Goal: Register for event/course

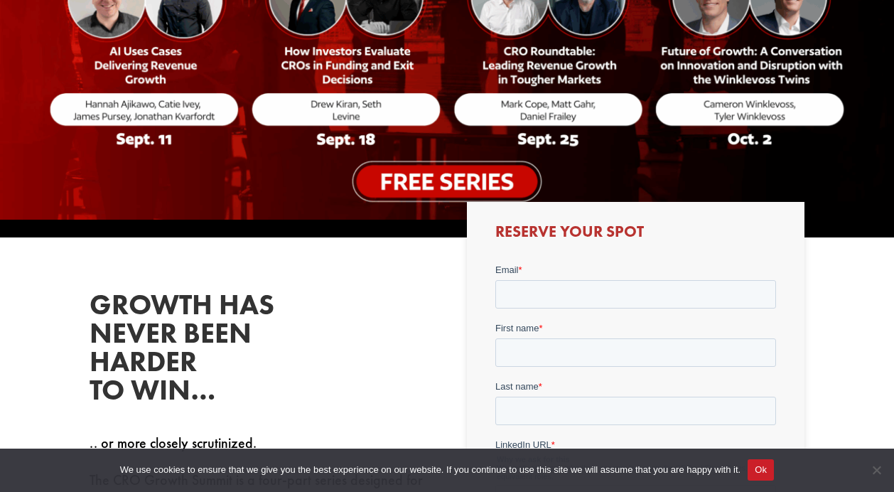
scroll to position [322, 0]
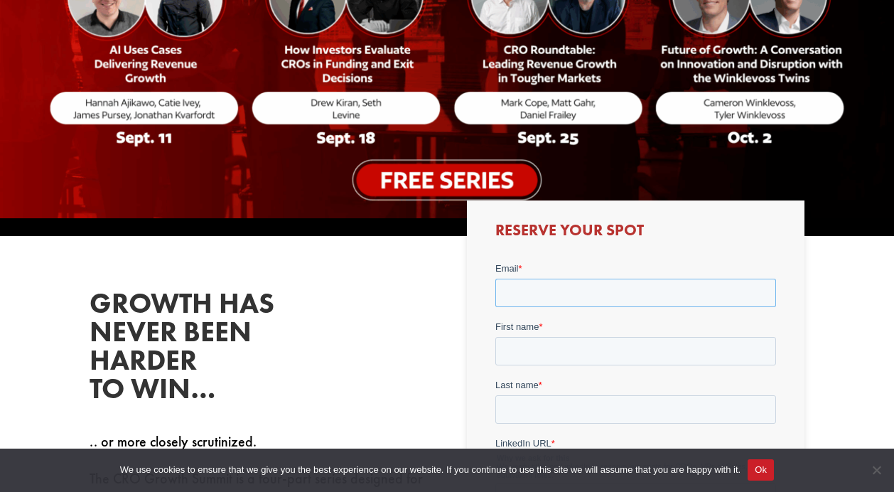
click at [512, 292] on input "Email *" at bounding box center [635, 292] width 281 height 28
type input "[PERSON_NAME][EMAIL_ADDRESS][DOMAIN_NAME]"
type input "[PERSON_NAME]"
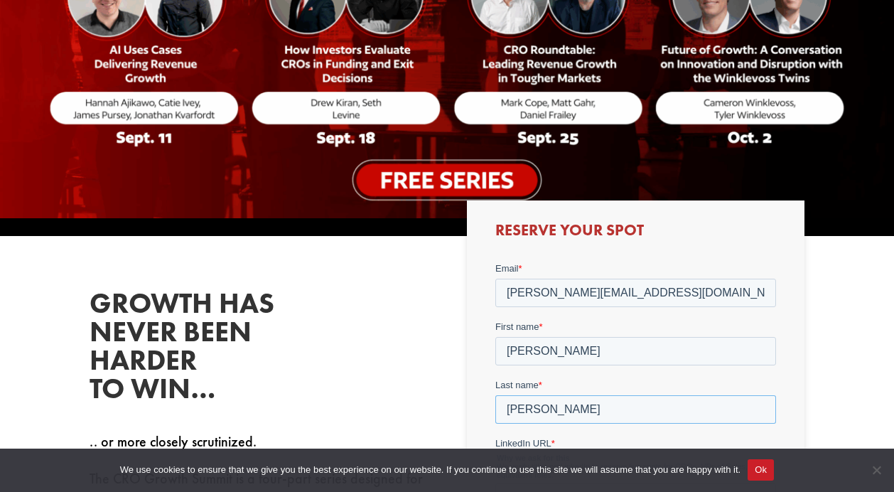
type input "[PERSON_NAME]"
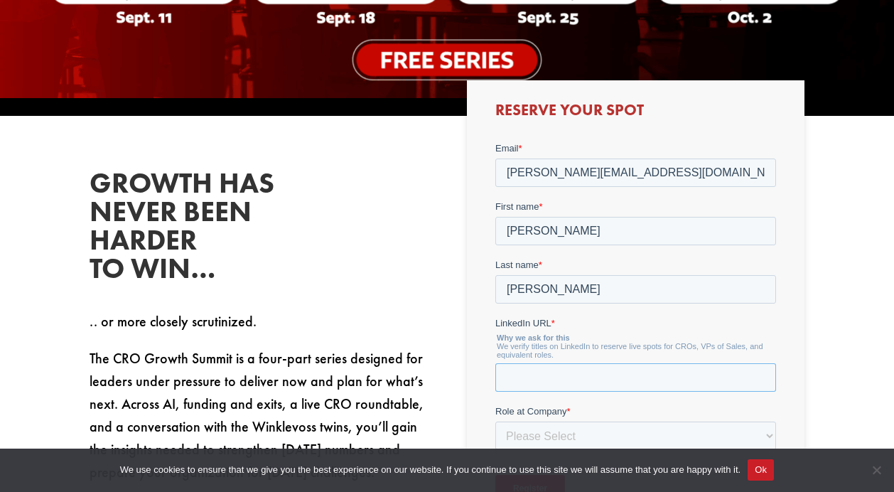
scroll to position [507, 0]
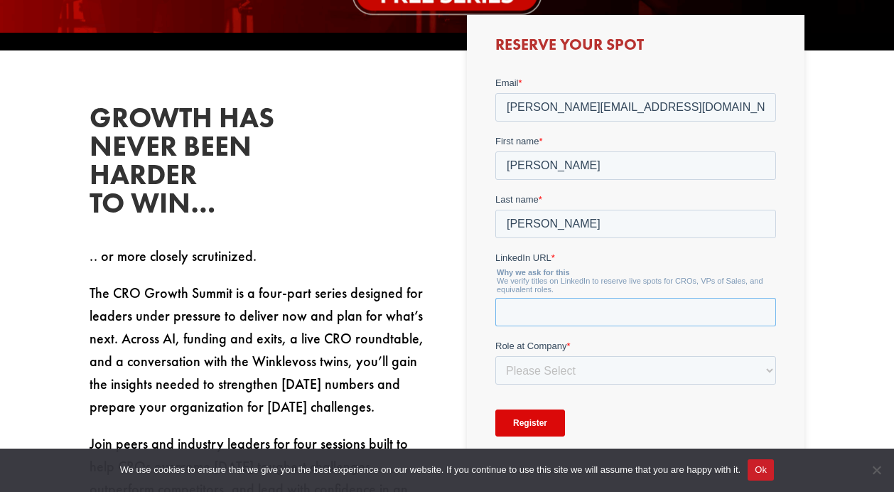
paste input "[URL][DOMAIN_NAME]"
type input "[URL][DOMAIN_NAME]"
click at [542, 369] on select "Please Select C-Level (CRO, CSO, etc) Senior Leadership (VP of Sales, VP of Ena…" at bounding box center [635, 369] width 281 height 28
select select "Senior Leadership (VP of Sales, VP of Enablement, etc)"
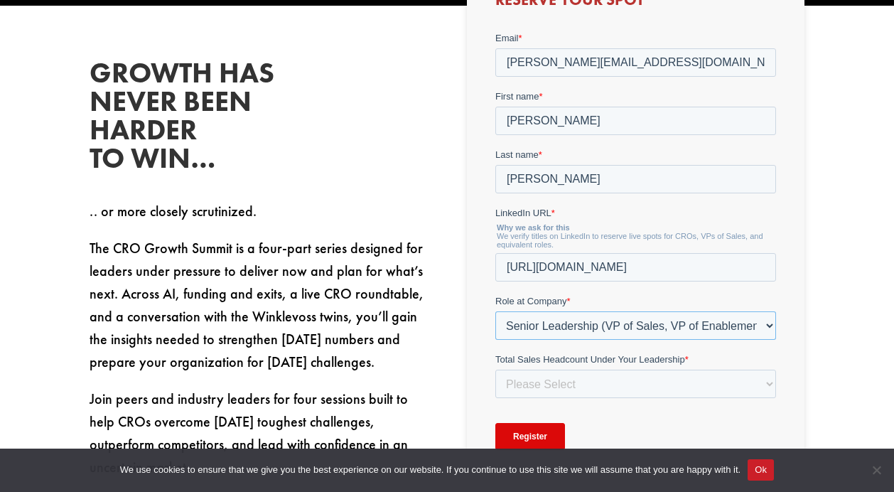
scroll to position [553, 0]
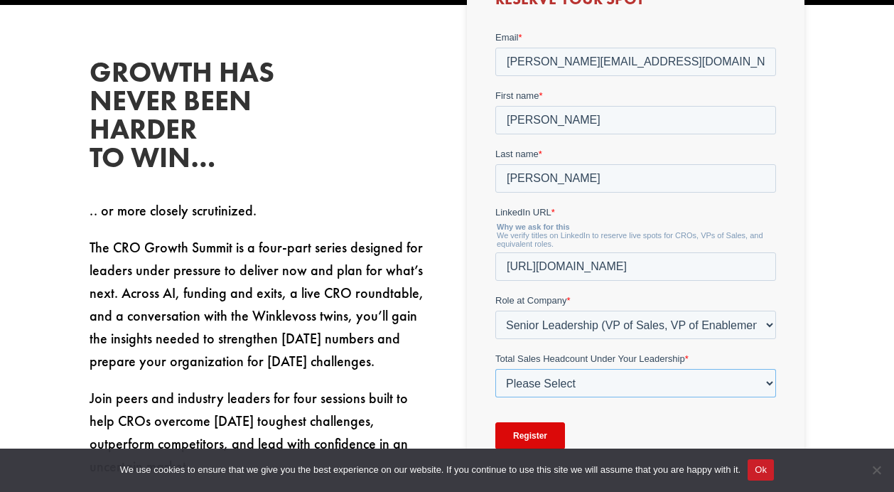
click at [547, 376] on select "Please Select Just Me 1-9 [PHONE_NUMBER] [PHONE_NUMBER]+" at bounding box center [635, 382] width 281 height 28
select select "20-49"
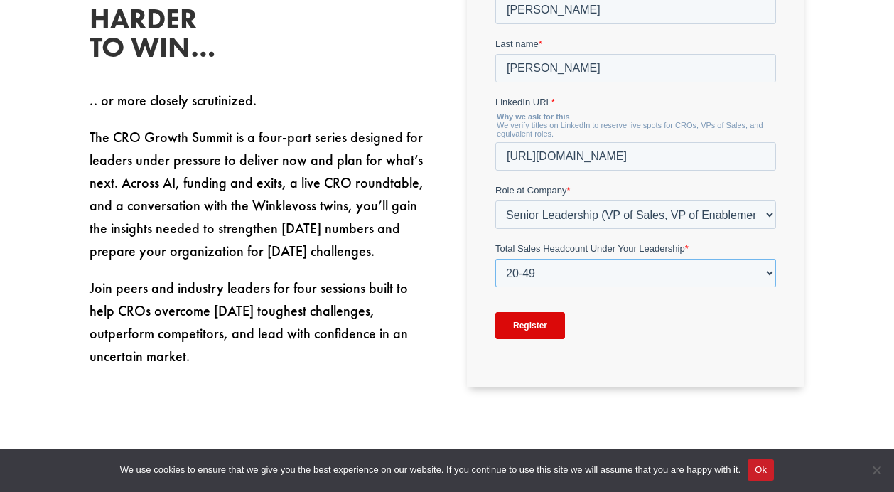
scroll to position [670, 0]
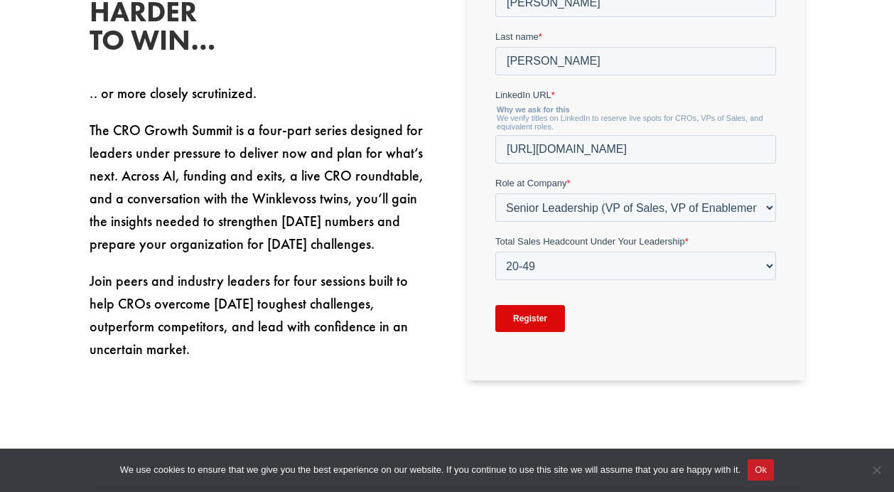
click at [539, 319] on input "Register" at bounding box center [530, 318] width 70 height 27
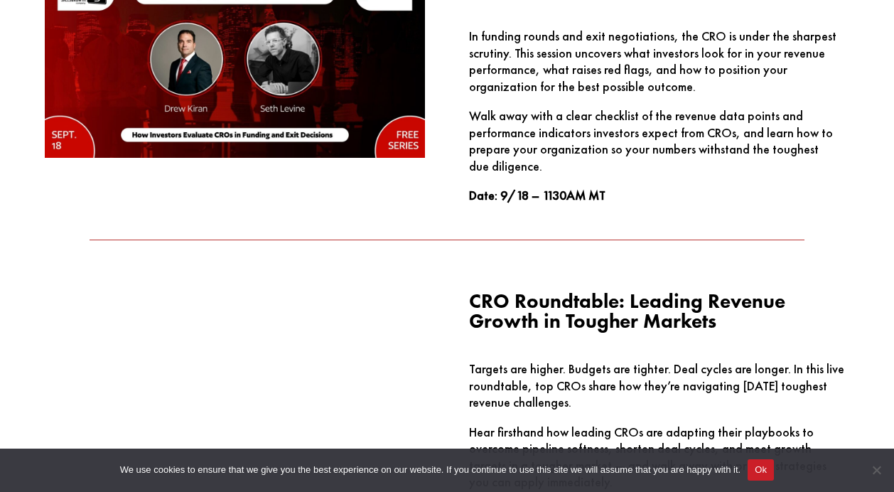
scroll to position [1550, 0]
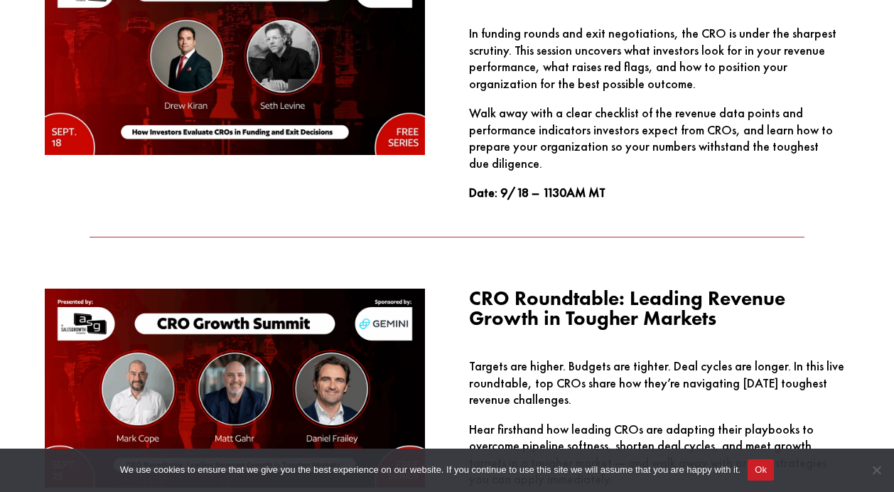
click at [771, 467] on button "Ok" at bounding box center [761, 469] width 26 height 21
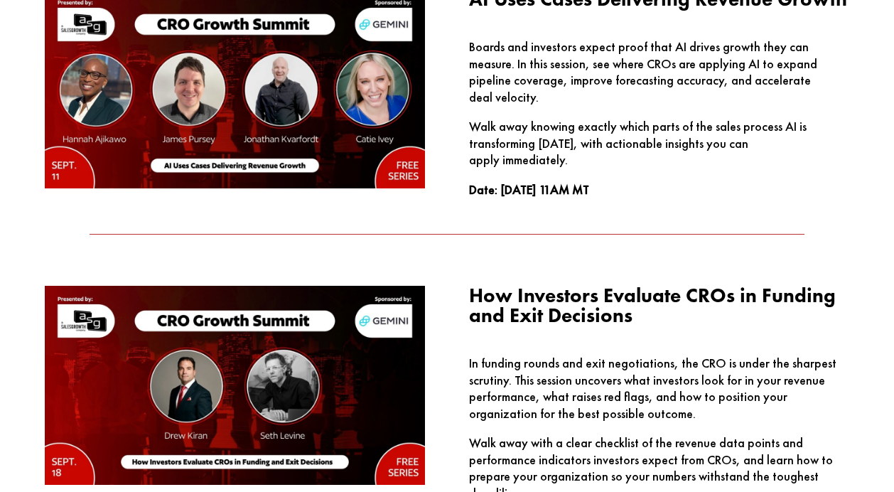
scroll to position [1176, 0]
